Goal: Navigation & Orientation: Find specific page/section

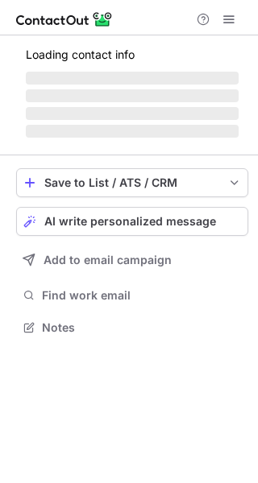
scroll to position [312, 258]
